Goal: Browse casually

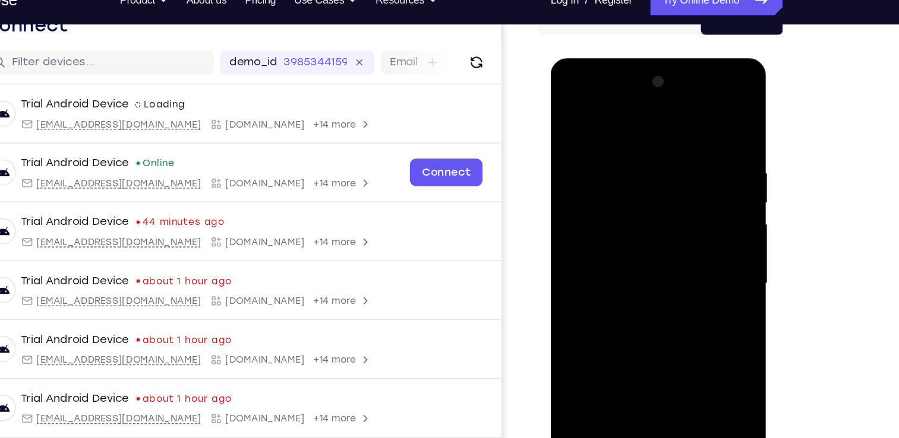
click at [0, 0] on div at bounding box center [0, 0] width 0 height 0
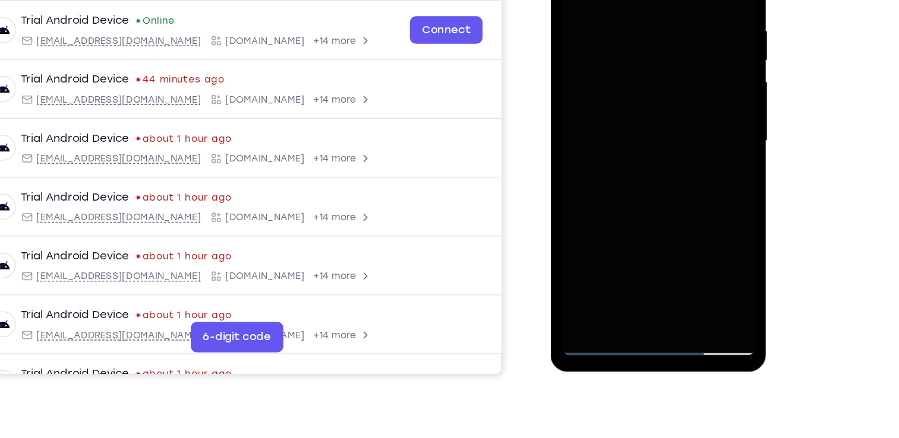
scroll to position [164, 0]
click at [639, 253] on div at bounding box center [634, 91] width 150 height 333
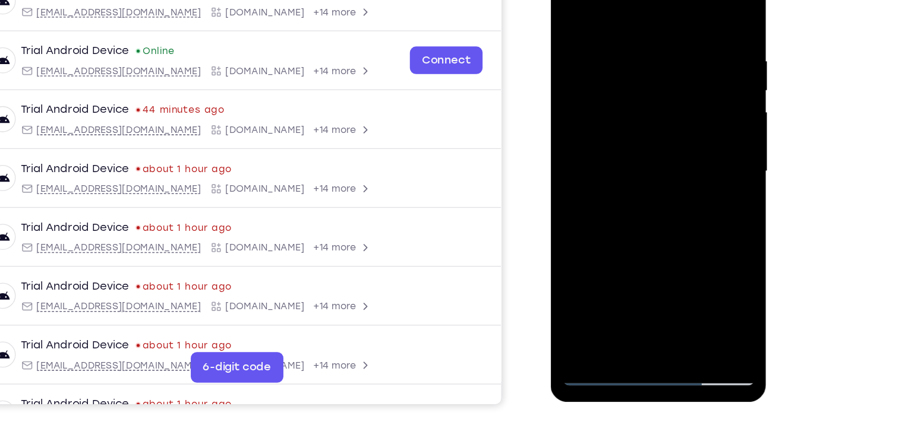
click at [625, 283] on div at bounding box center [634, 121] width 150 height 333
click at [691, 222] on div at bounding box center [634, 121] width 150 height 333
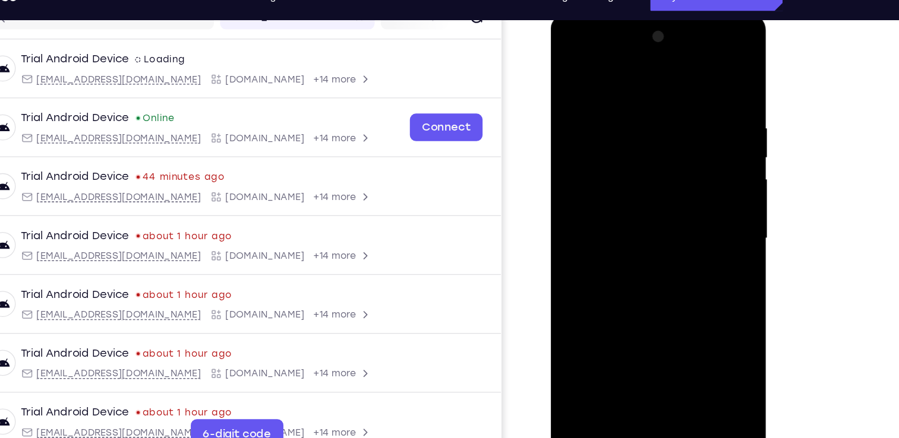
click at [619, 72] on div at bounding box center [634, 188] width 150 height 333
click at [679, 185] on div at bounding box center [634, 188] width 150 height 333
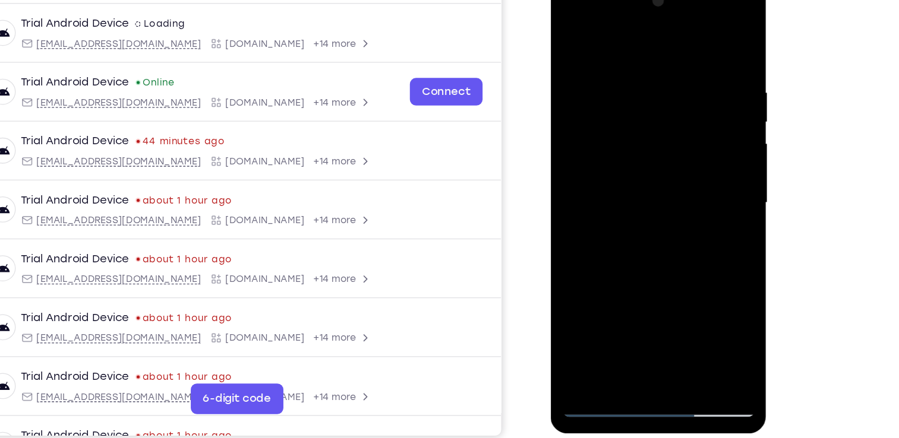
click at [648, 258] on div at bounding box center [634, 153] width 150 height 333
click at [615, 173] on div at bounding box center [634, 153] width 150 height 333
click at [603, 143] on div at bounding box center [634, 153] width 150 height 333
click at [583, 126] on div at bounding box center [634, 153] width 150 height 333
click at [623, 151] on div at bounding box center [634, 153] width 150 height 333
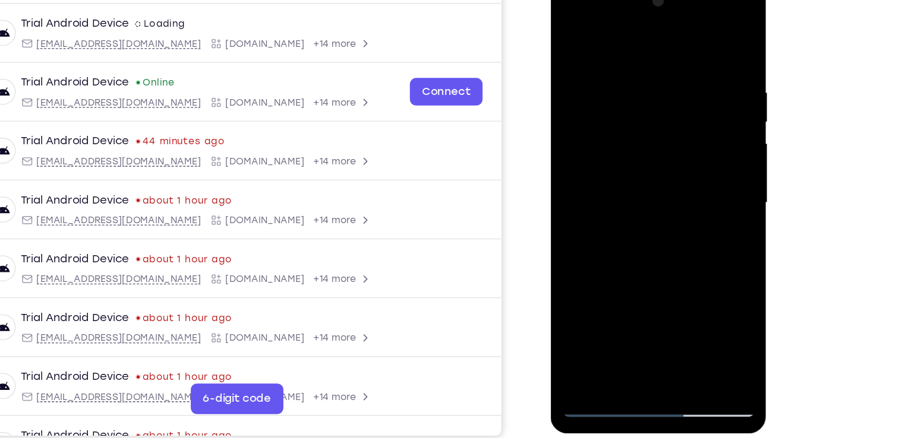
click at [659, 195] on div at bounding box center [634, 153] width 150 height 333
click at [634, 194] on div at bounding box center [634, 153] width 150 height 333
click at [666, 189] on div at bounding box center [634, 153] width 150 height 333
click at [697, 289] on div at bounding box center [634, 153] width 150 height 333
click at [697, 46] on div at bounding box center [634, 153] width 150 height 333
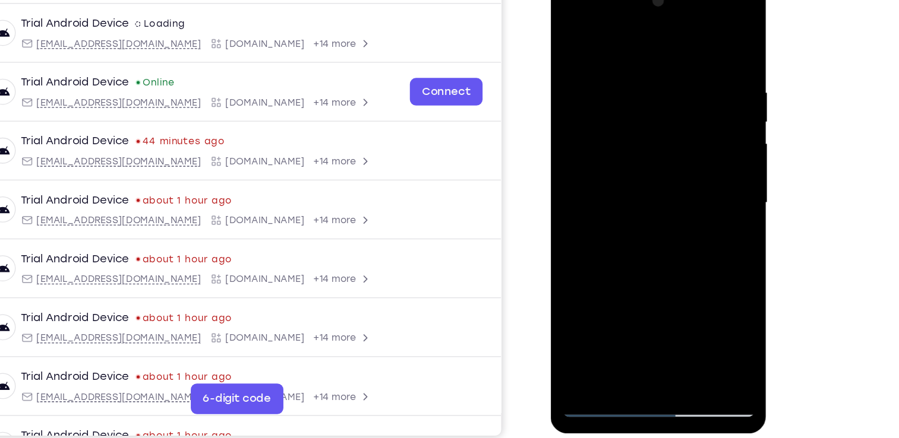
click at [659, 292] on div at bounding box center [634, 153] width 150 height 333
click at [643, 221] on div at bounding box center [634, 153] width 150 height 333
click at [568, 30] on div at bounding box center [634, 153] width 150 height 333
